Goal: Book appointment/travel/reservation

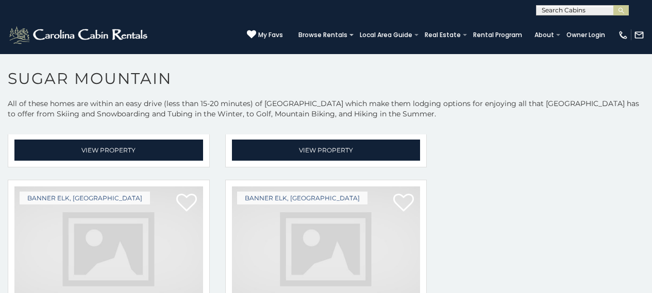
scroll to position [1324, 0]
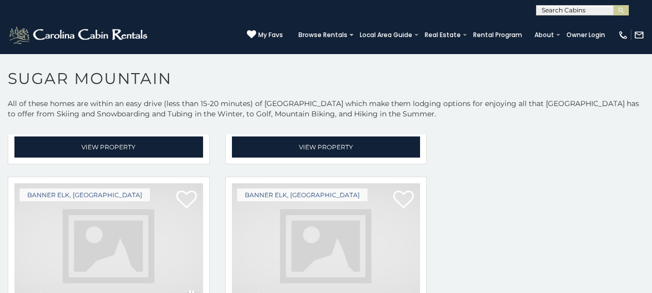
click at [308, 256] on img at bounding box center [326, 247] width 189 height 126
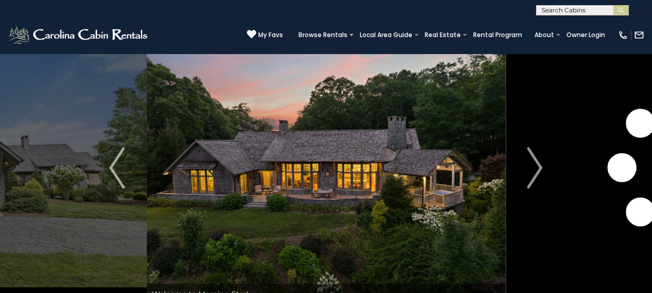
scroll to position [40, 0]
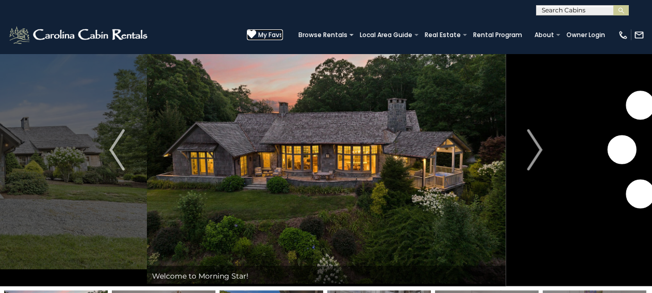
click at [283, 39] on link "My Favs" at bounding box center [265, 34] width 36 height 11
